Goal: Complete application form: Complete application form

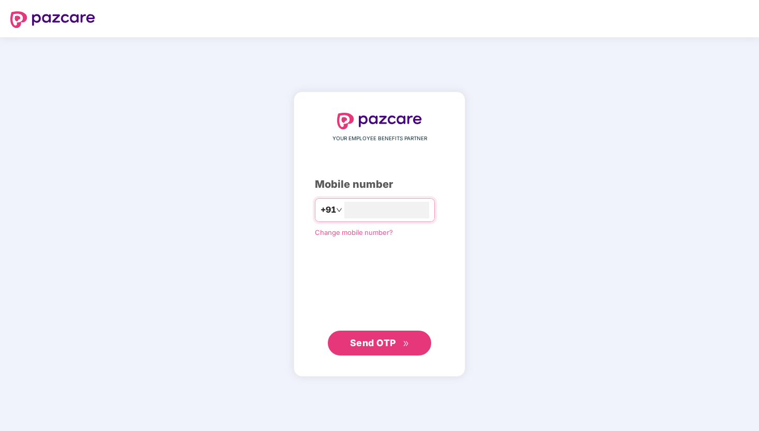
type input "**********"
click at [378, 344] on span "Send OTP" at bounding box center [373, 341] width 46 height 11
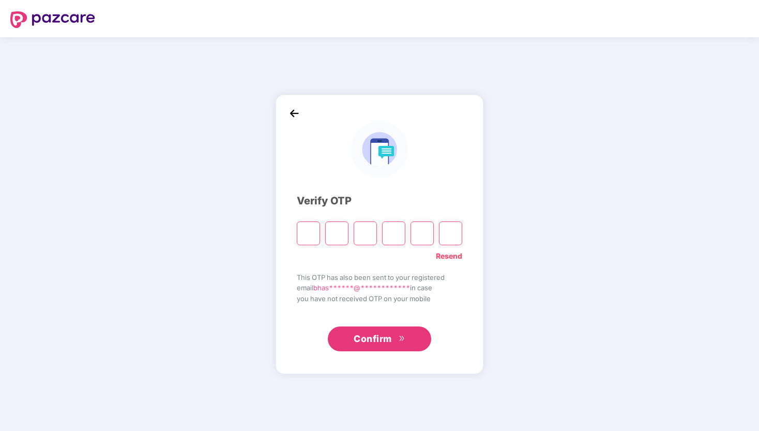
type input "*"
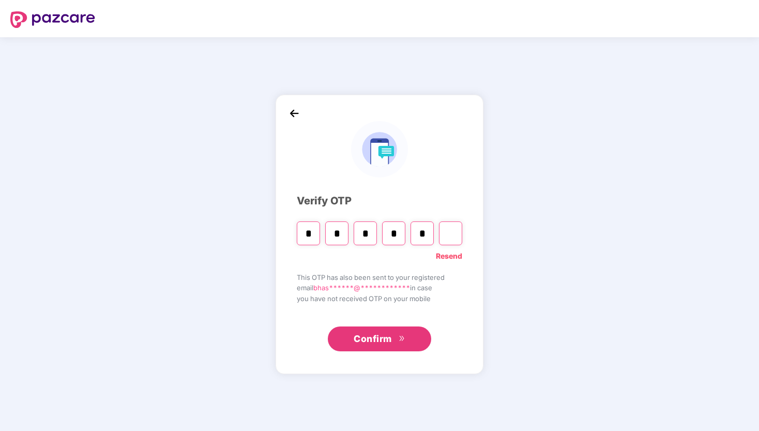
type input "*"
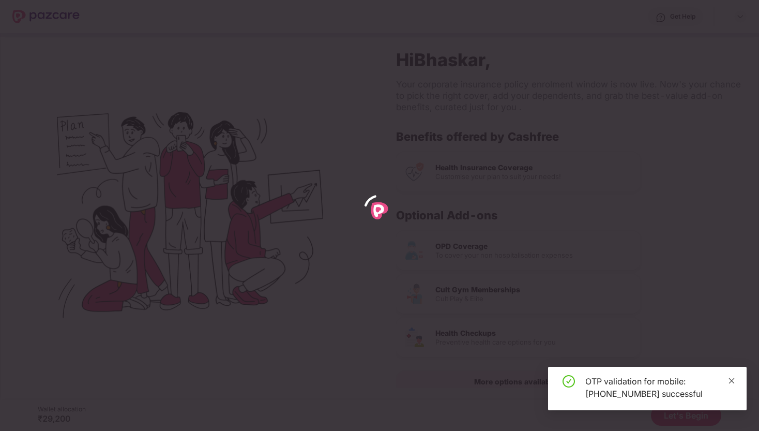
click at [730, 376] on span at bounding box center [731, 380] width 7 height 9
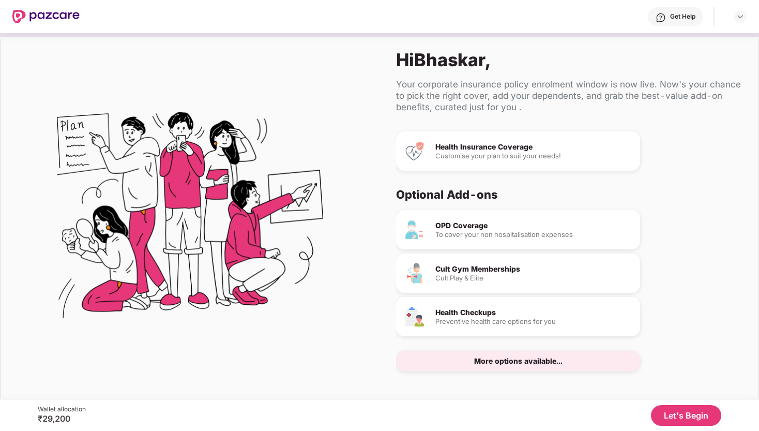
scroll to position [5, 0]
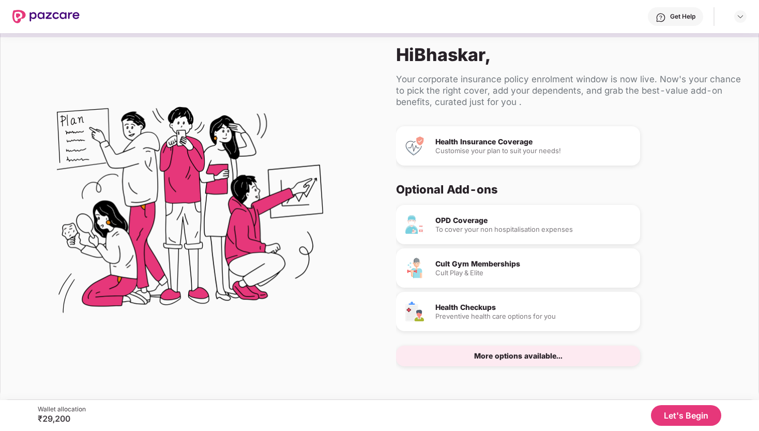
click at [678, 411] on button "Let's Begin" at bounding box center [686, 415] width 70 height 21
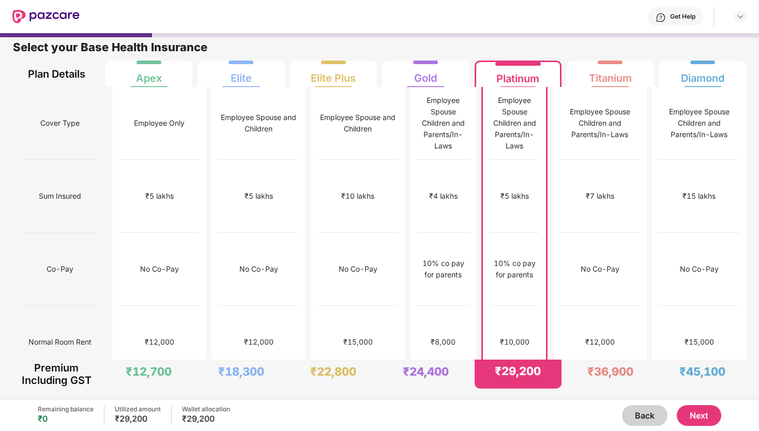
click at [698, 412] on button "Next" at bounding box center [699, 415] width 44 height 21
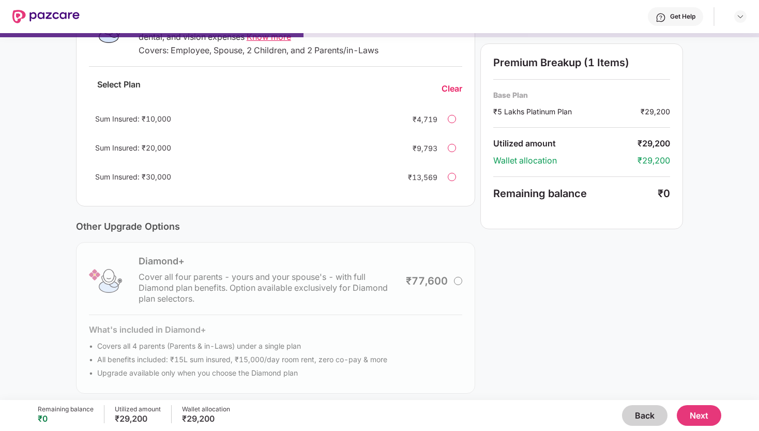
scroll to position [215, 0]
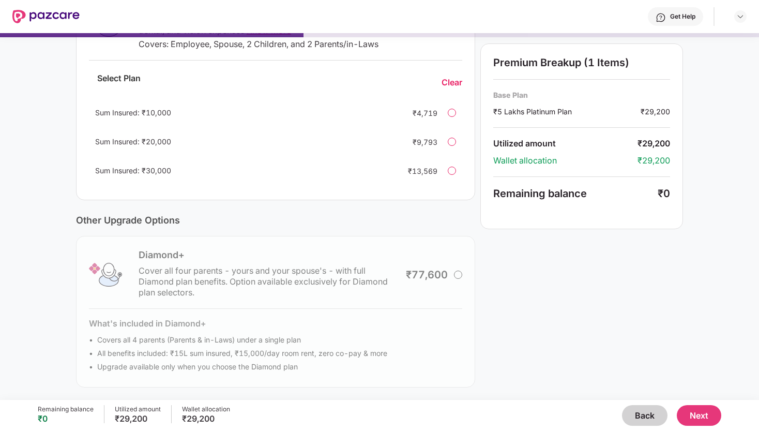
click at [650, 421] on button "Back" at bounding box center [644, 415] width 45 height 21
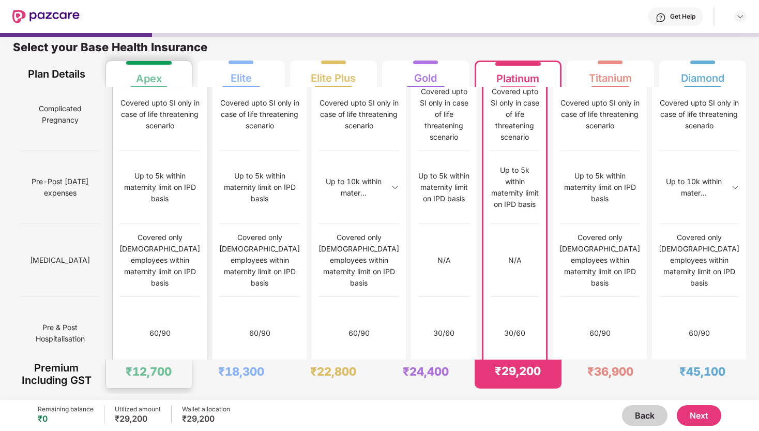
scroll to position [981, 0]
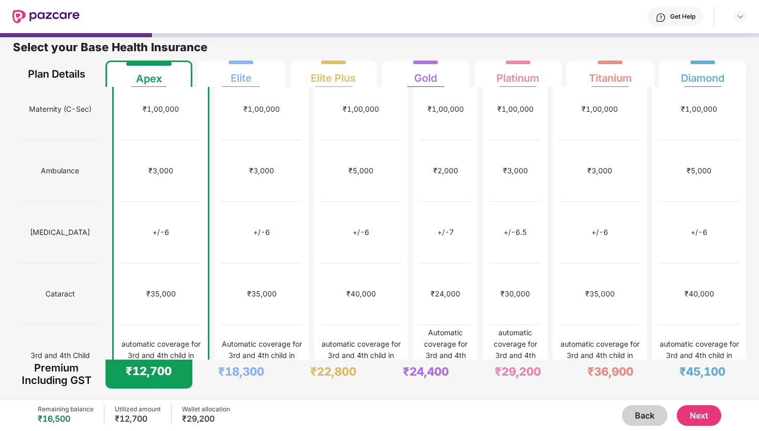
scroll to position [0, 0]
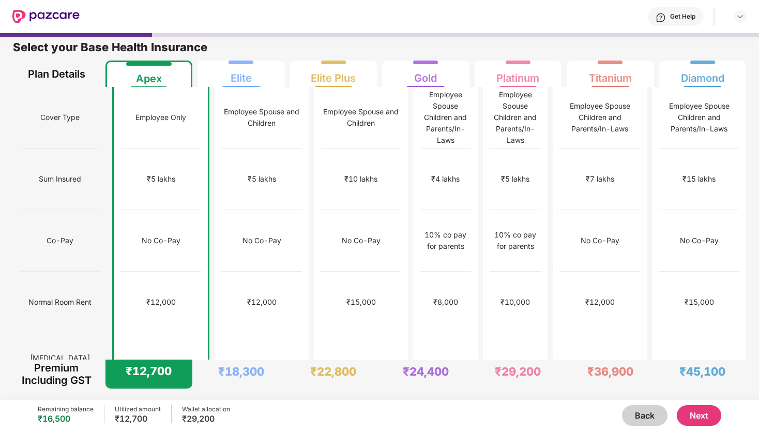
click at [692, 412] on button "Next" at bounding box center [699, 415] width 44 height 21
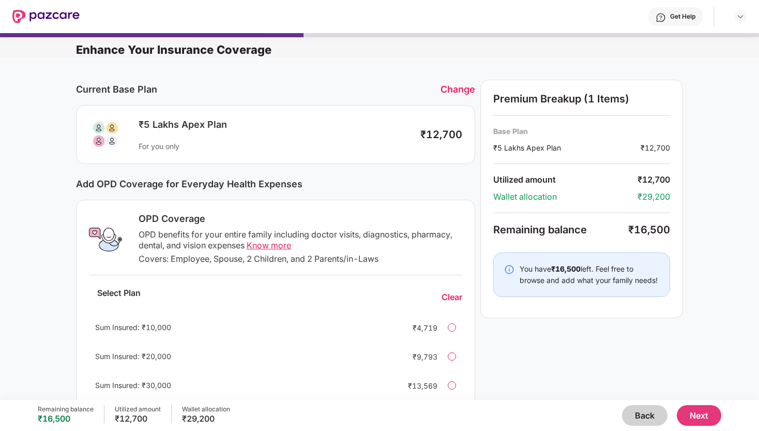
click at [709, 414] on button "Next" at bounding box center [699, 415] width 44 height 21
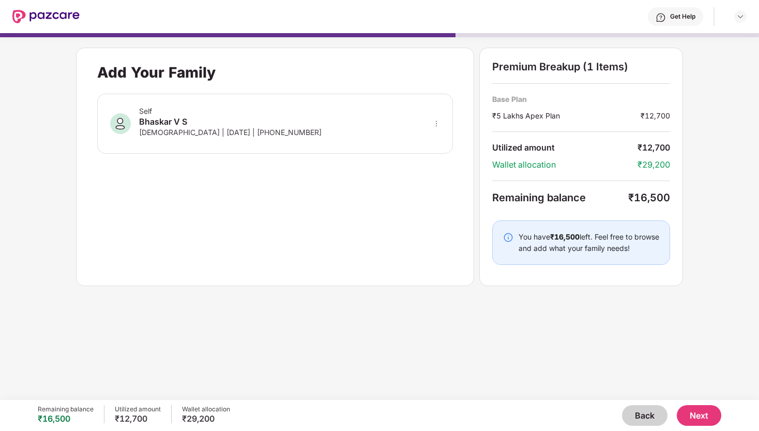
click at [693, 415] on button "Next" at bounding box center [699, 415] width 44 height 21
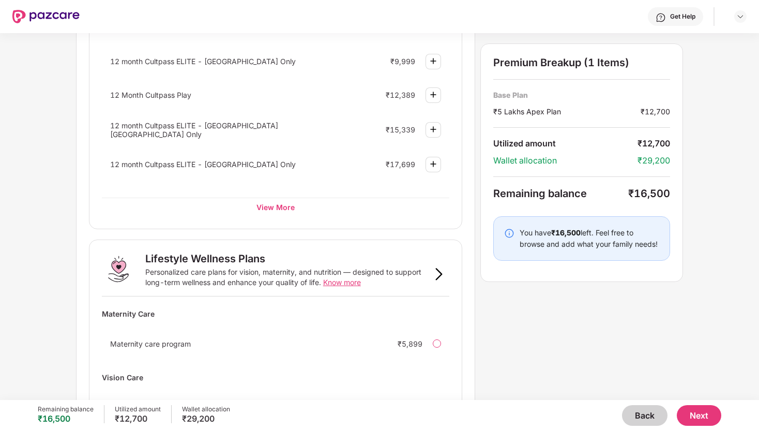
scroll to position [476, 0]
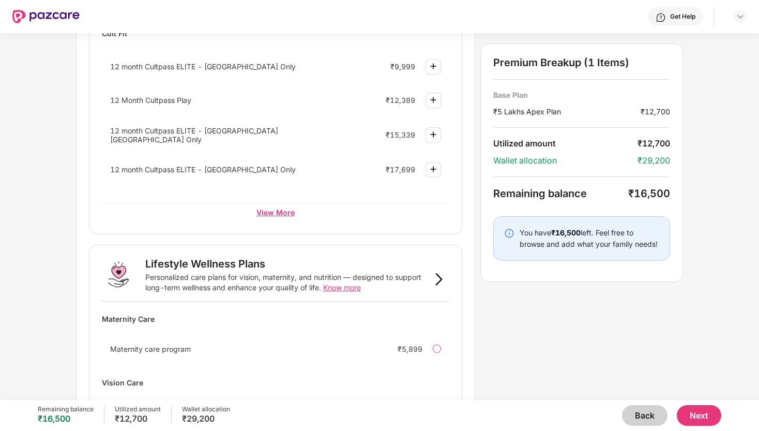
click at [280, 213] on div "View More" at bounding box center [275, 212] width 347 height 19
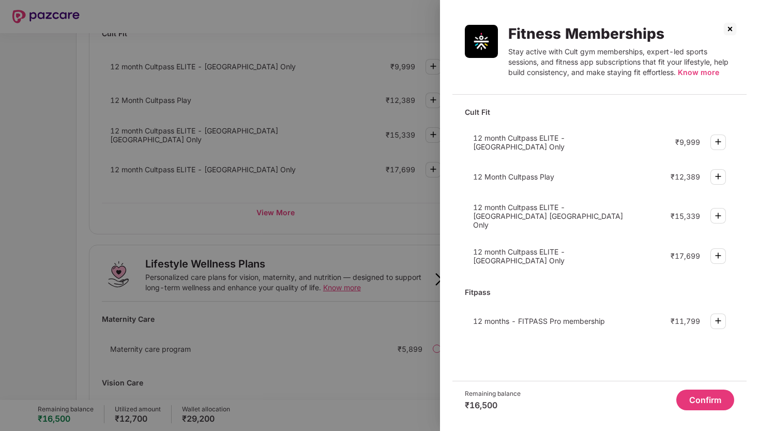
click at [695, 73] on span "Know more" at bounding box center [698, 72] width 41 height 9
